Goal: Information Seeking & Learning: Compare options

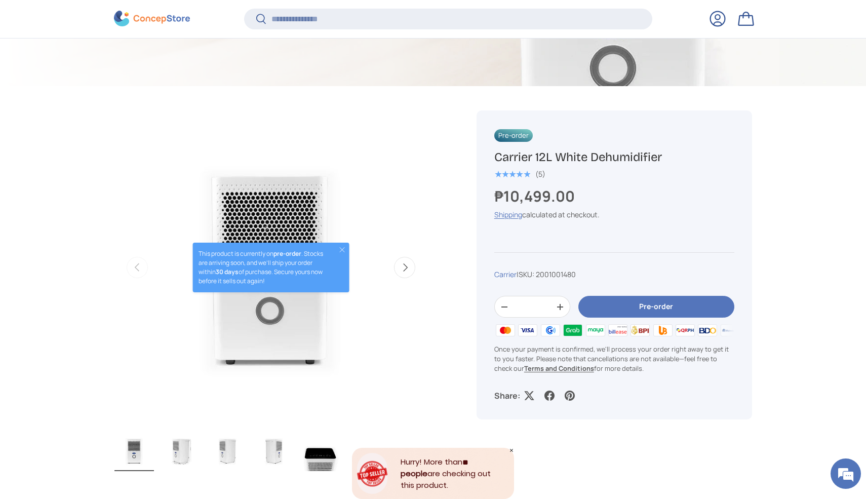
scroll to position [358, 0]
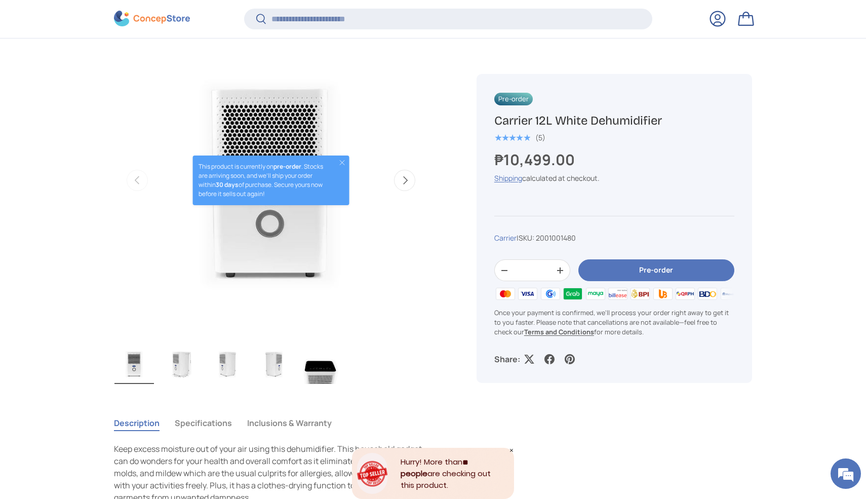
click at [274, 371] on img "Gallery Viewer" at bounding box center [274, 363] width 40 height 41
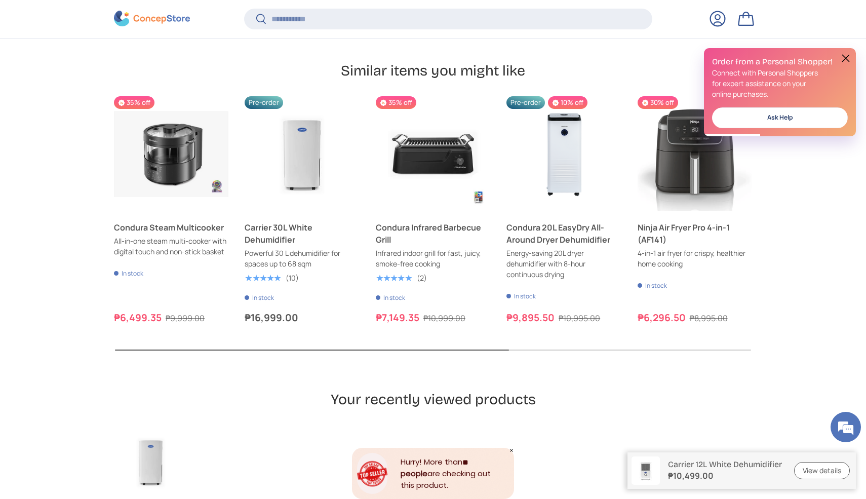
scroll to position [0, 0]
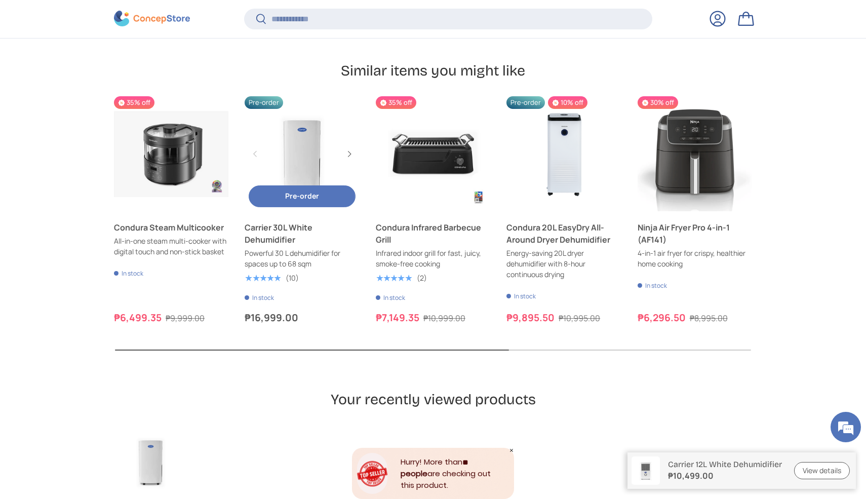
click at [304, 130] on link "Carrier 30L White Dehumidifier" at bounding box center [302, 153] width 114 height 114
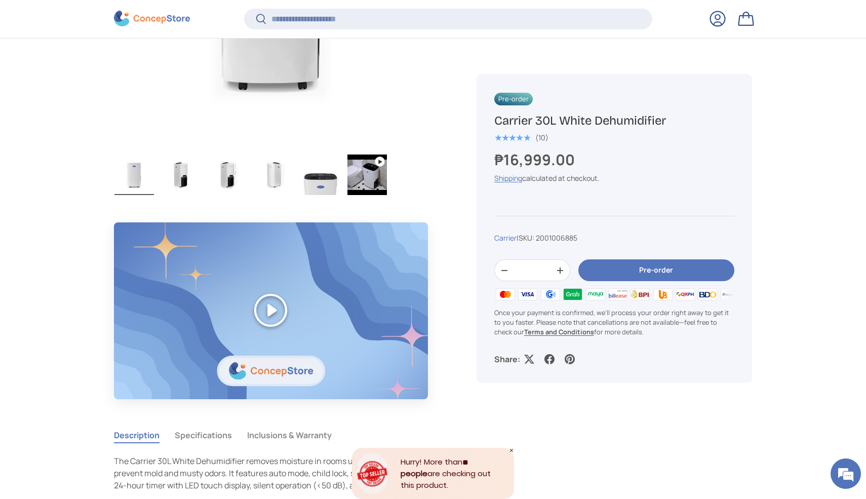
scroll to position [570, 0]
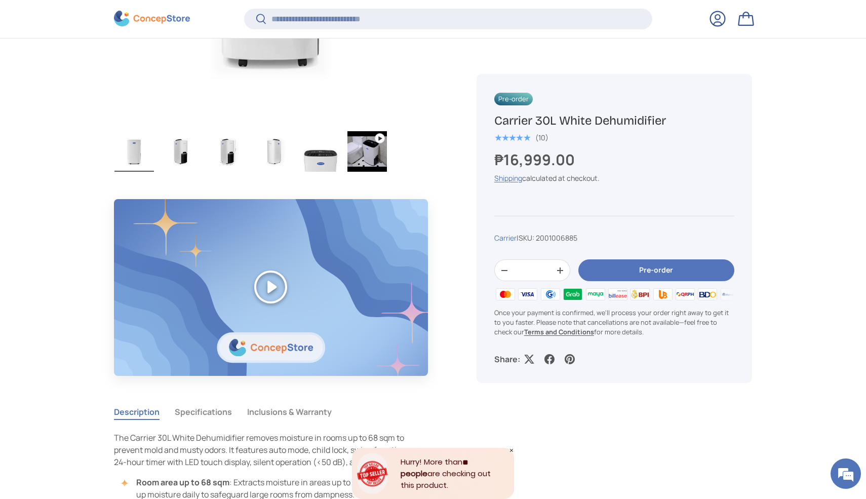
click at [172, 155] on img "Gallery Viewer" at bounding box center [181, 151] width 40 height 41
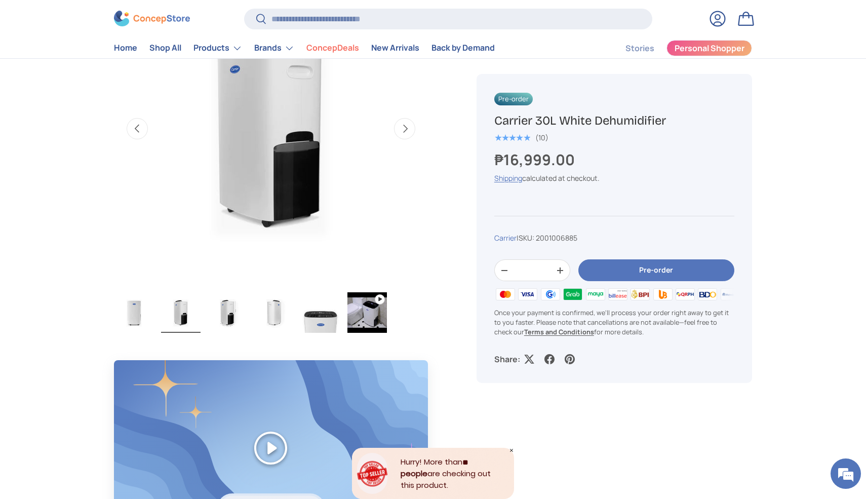
scroll to position [308, 0]
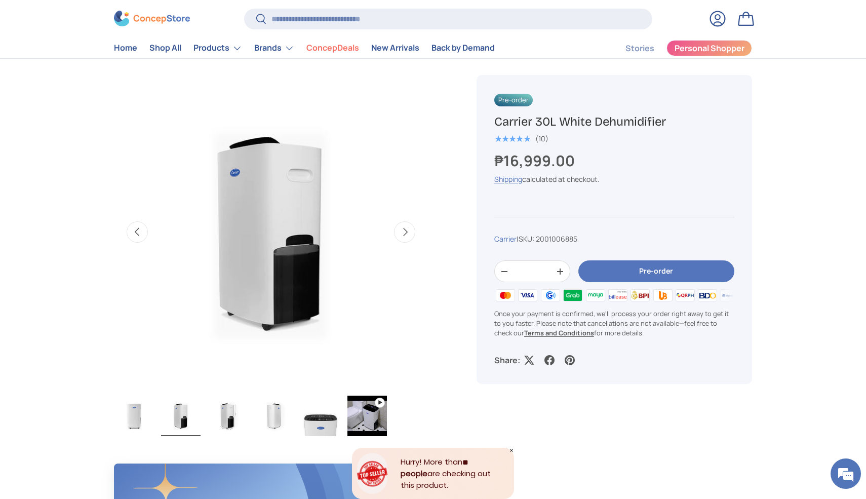
click at [220, 408] on img "Gallery Viewer" at bounding box center [228, 416] width 40 height 41
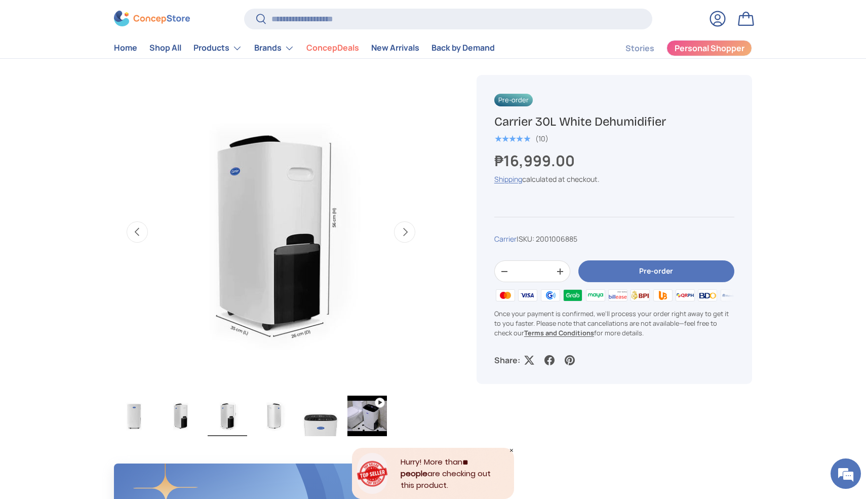
click at [278, 415] on img "Gallery Viewer" at bounding box center [274, 416] width 40 height 41
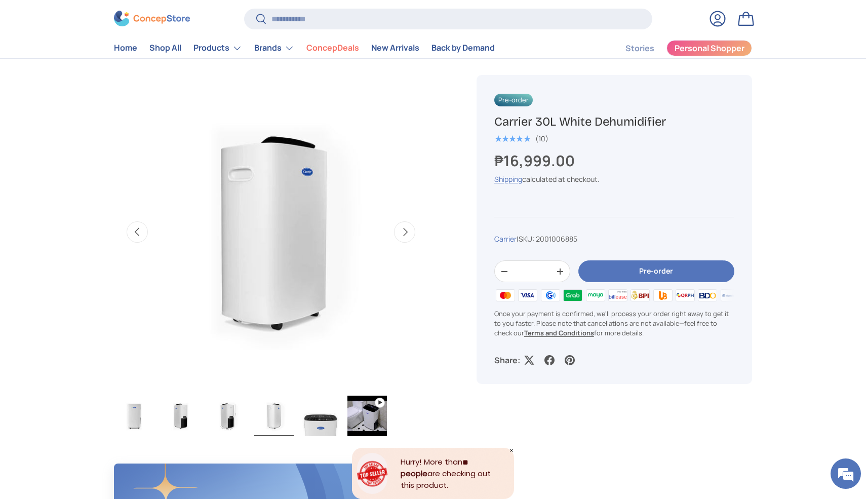
click at [130, 423] on img "Gallery Viewer" at bounding box center [134, 416] width 40 height 41
